Goal: Information Seeking & Learning: Learn about a topic

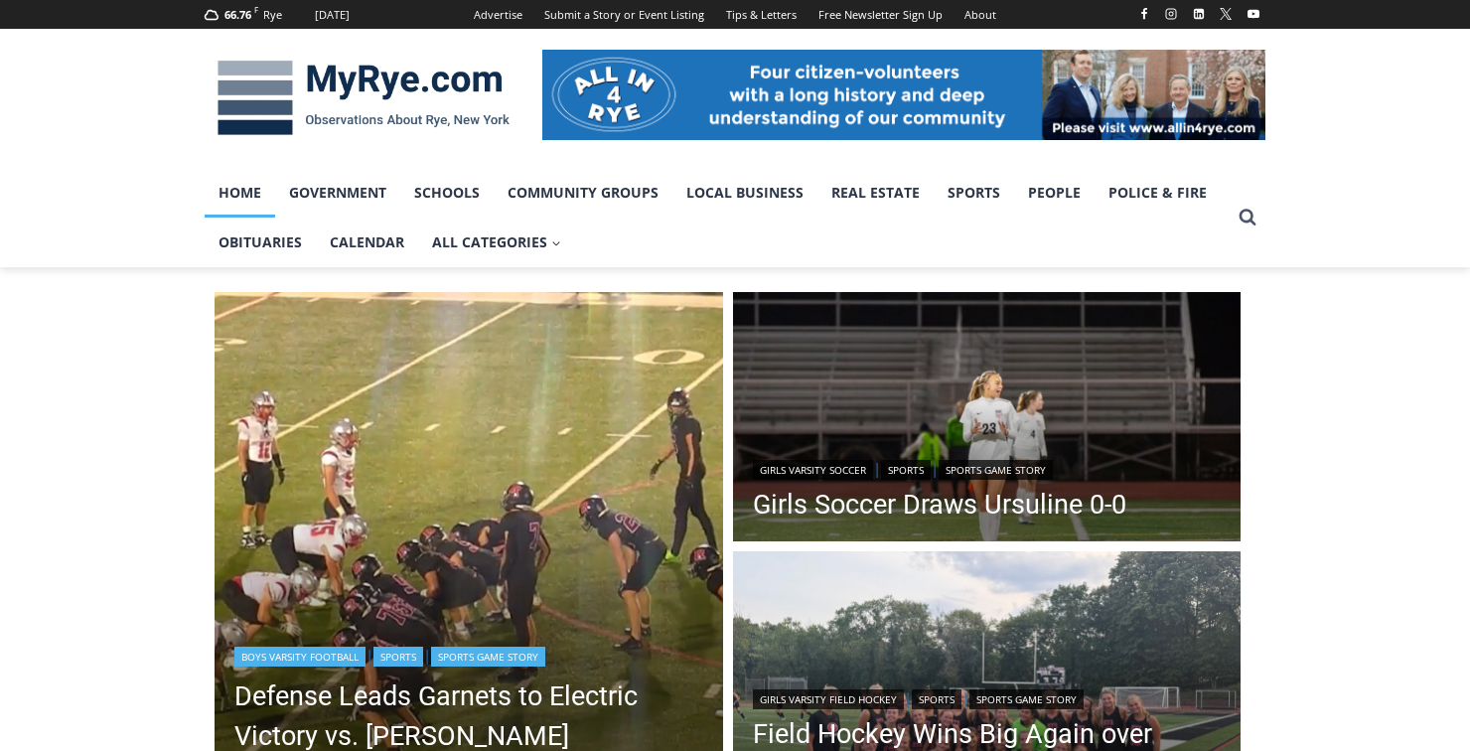
click at [433, 617] on img "Read More Defense Leads Garnets to Electric Victory vs. Somers" at bounding box center [468, 546] width 508 height 508
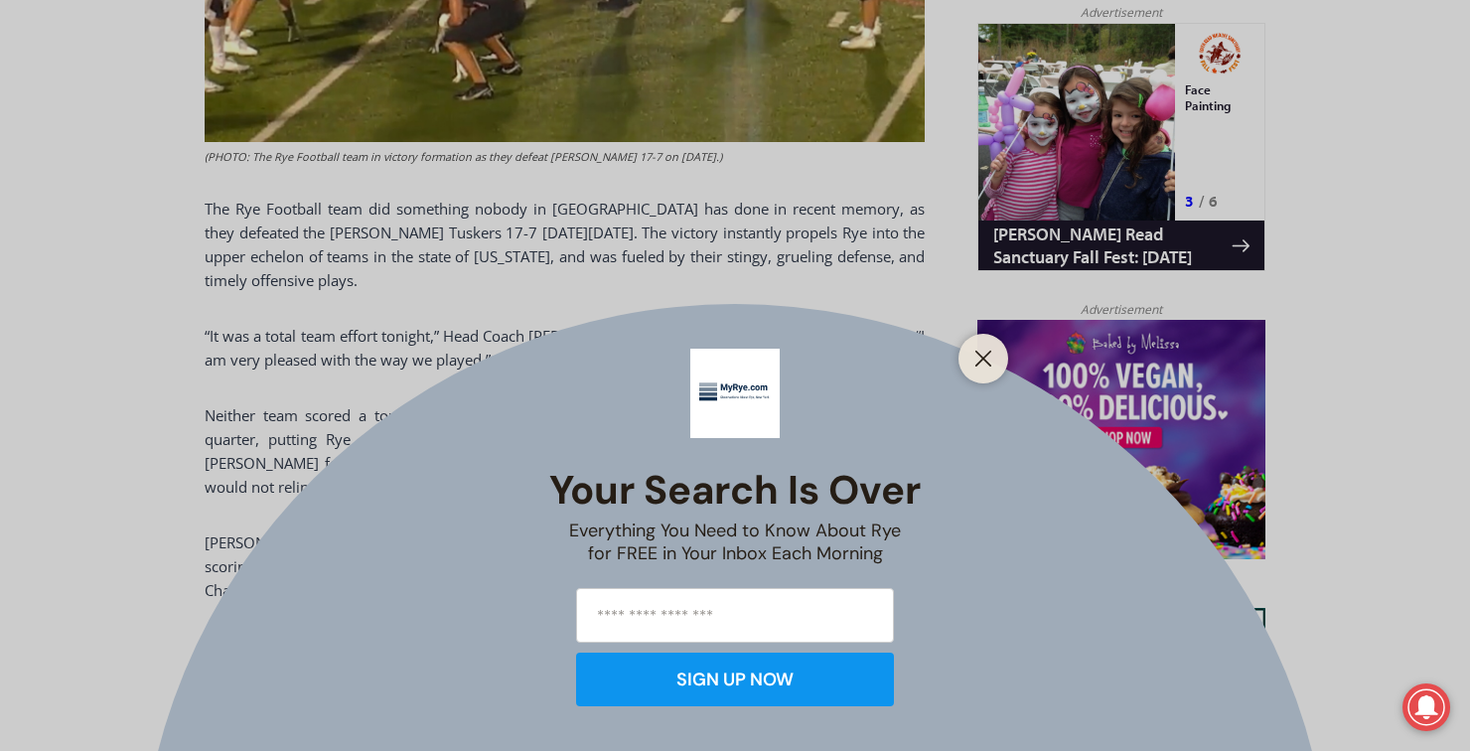
scroll to position [1324, 0]
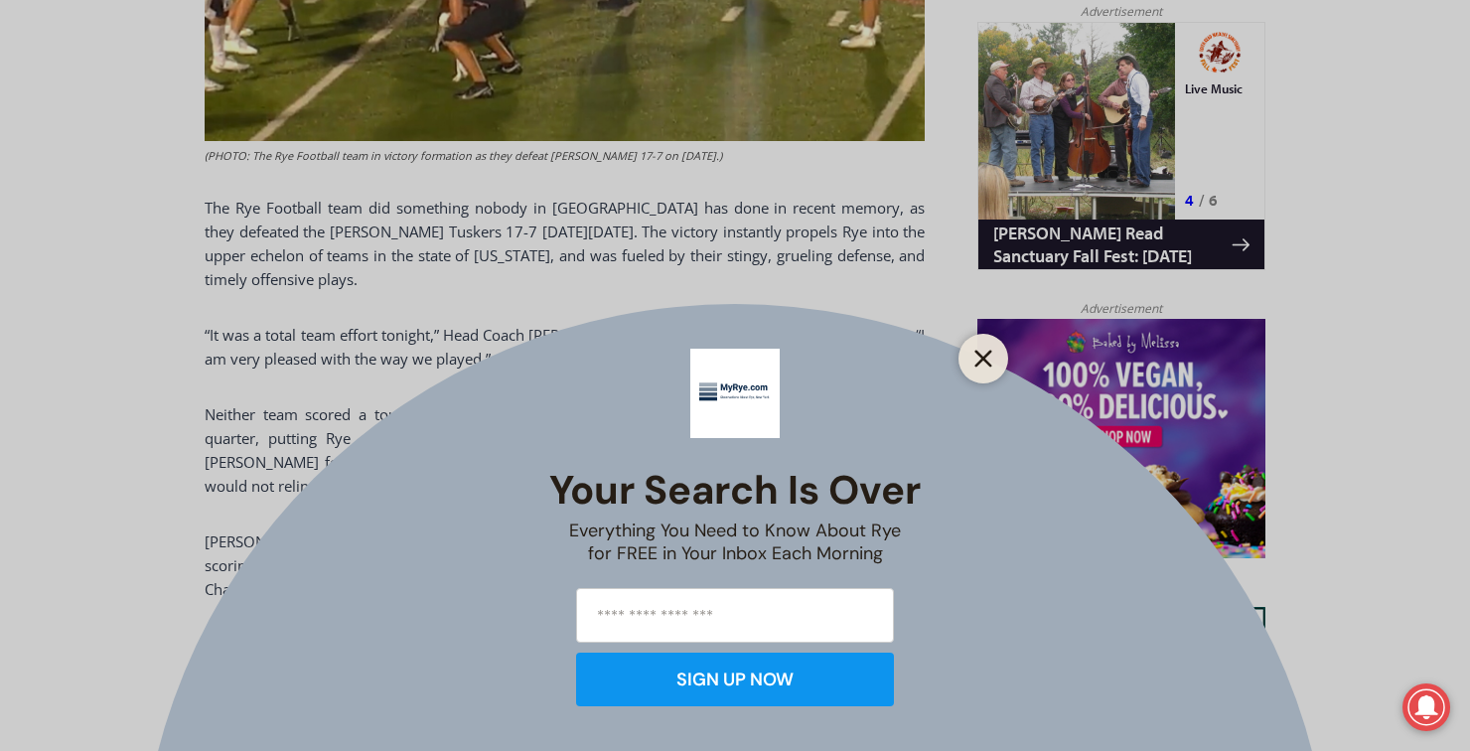
click at [971, 372] on button "Close" at bounding box center [983, 359] width 28 height 28
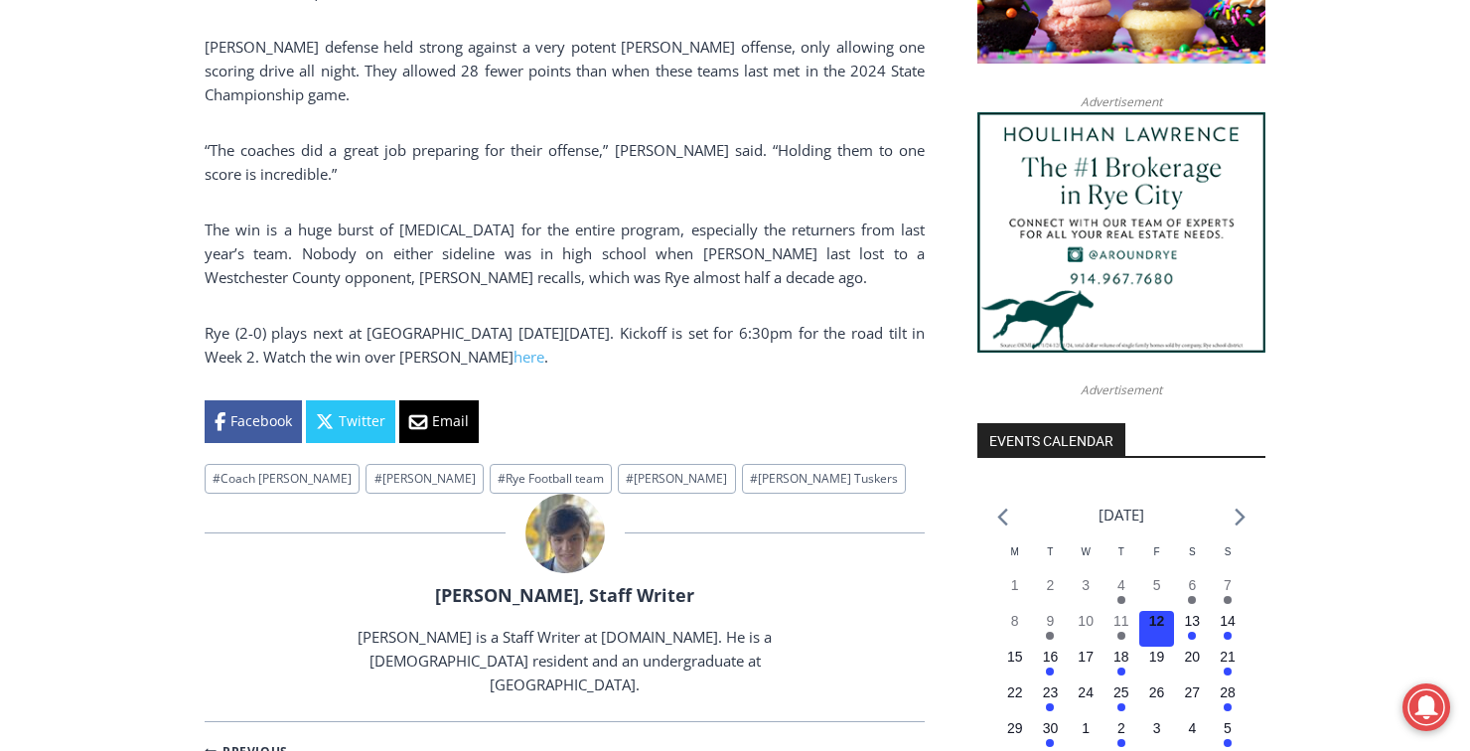
scroll to position [1819, 0]
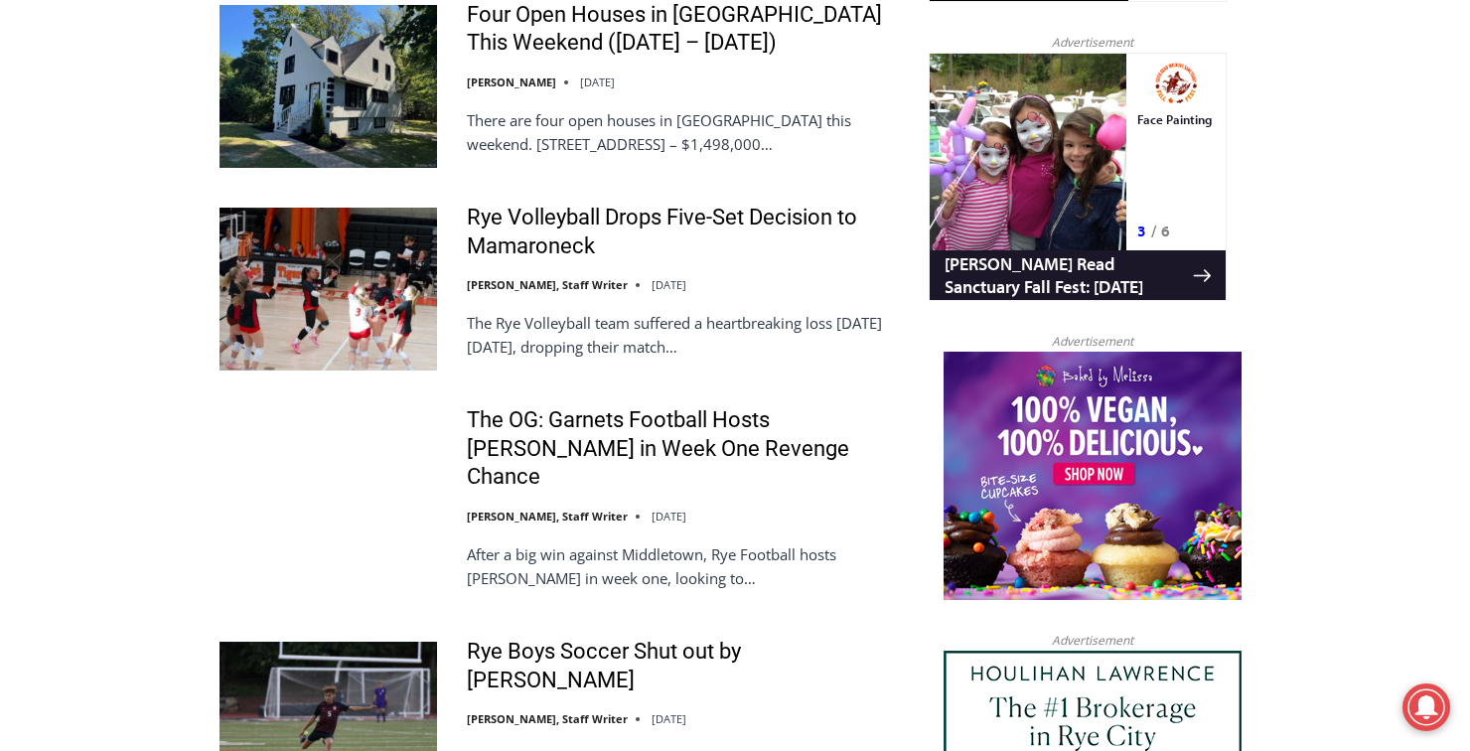
scroll to position [1889, 0]
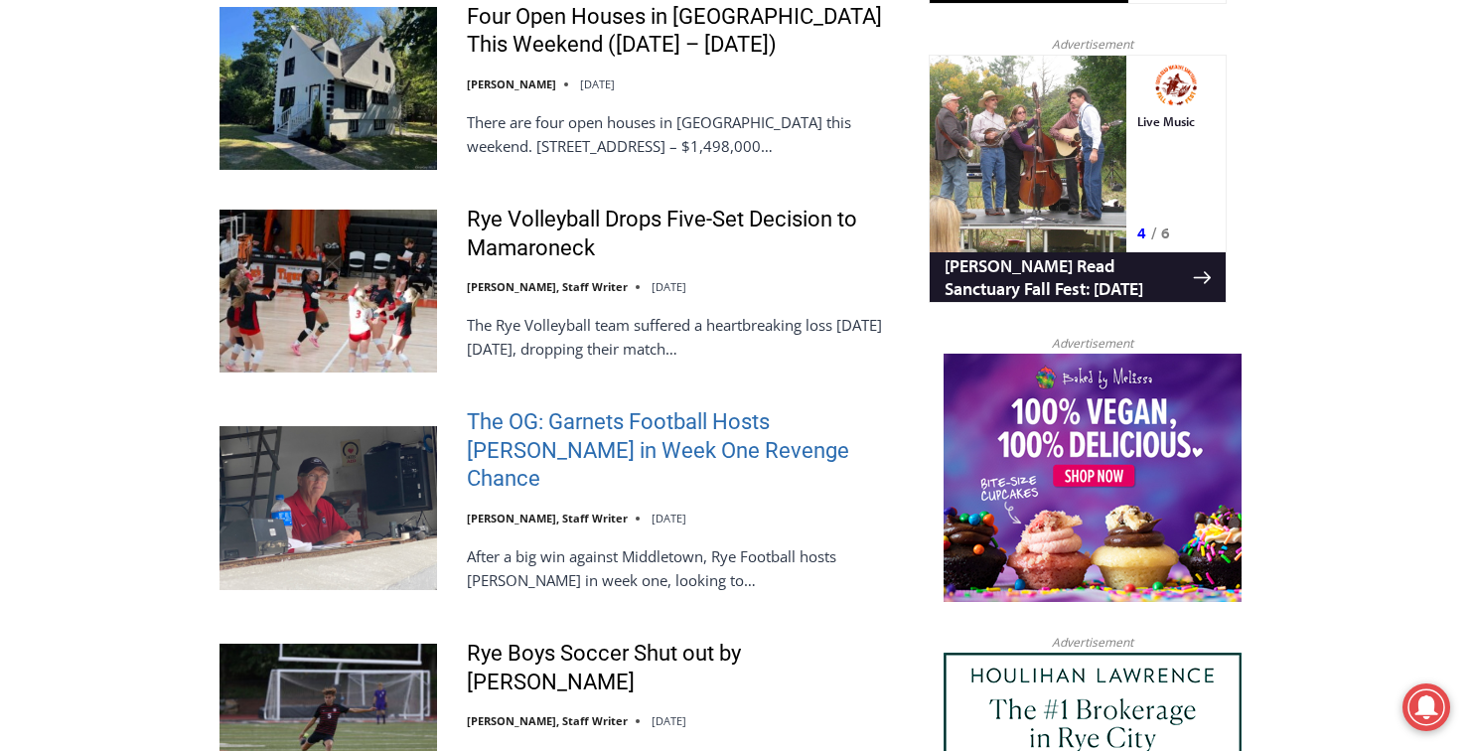
click at [545, 444] on link "The OG: Garnets Football Hosts [PERSON_NAME] in Week One Revenge Chance" at bounding box center [685, 450] width 436 height 85
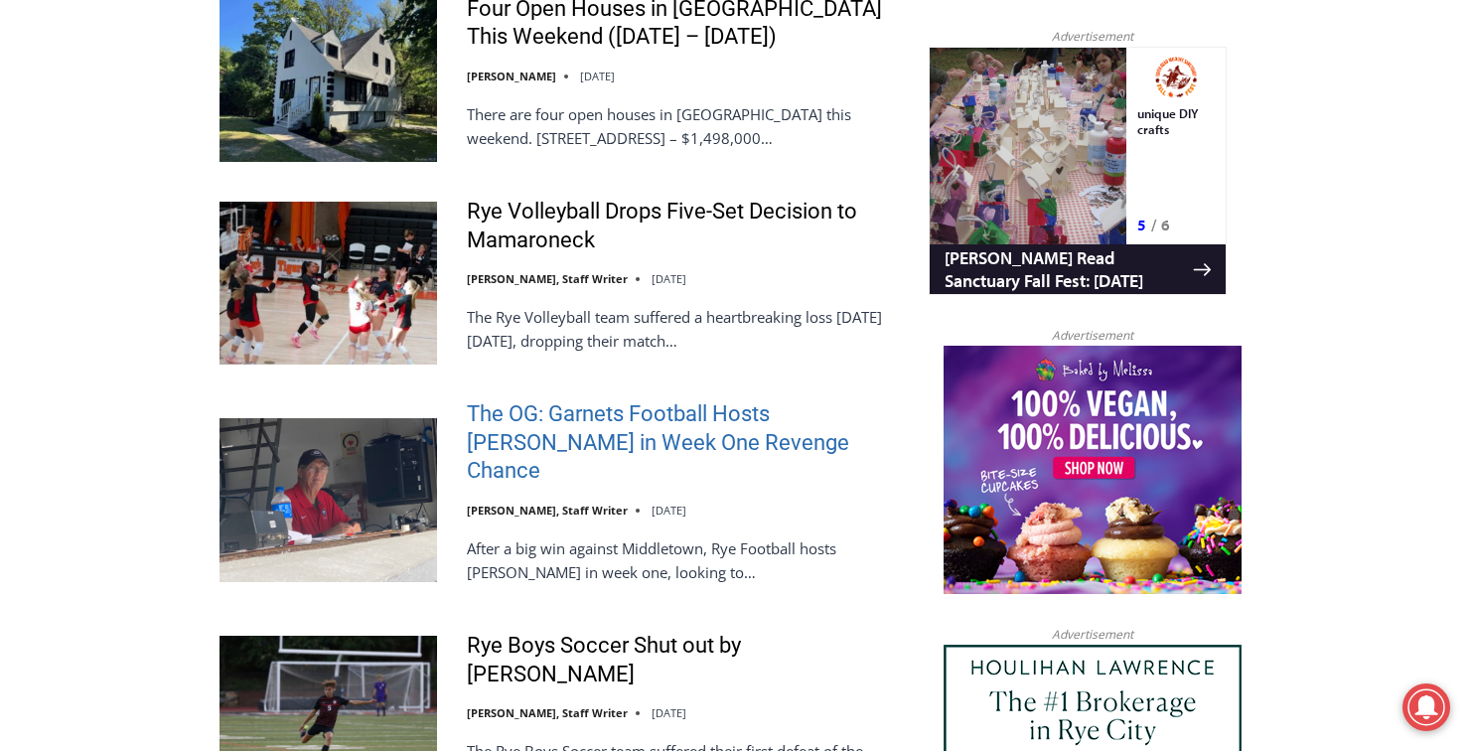
scroll to position [1984, 0]
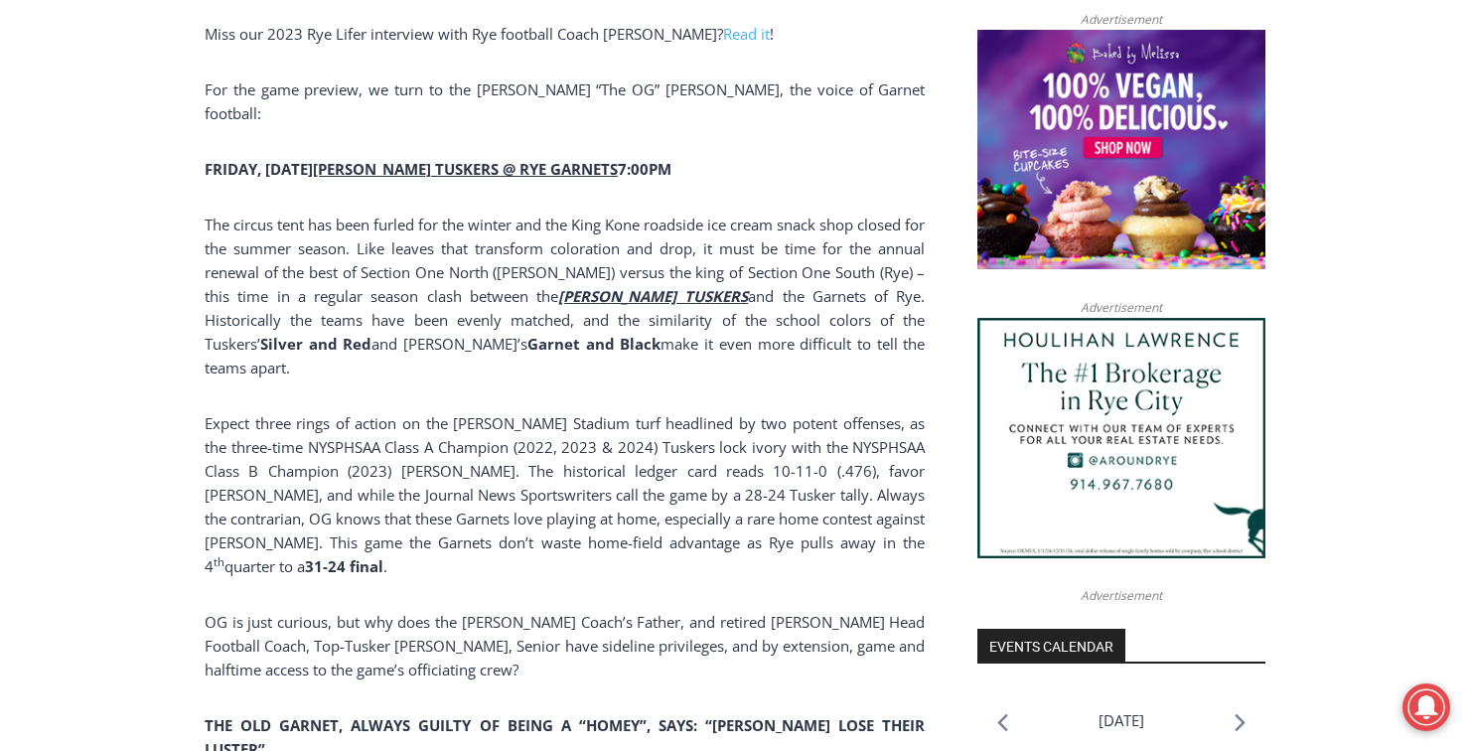
scroll to position [1616, 0]
